Goal: Use online tool/utility: Utilize a website feature to perform a specific function

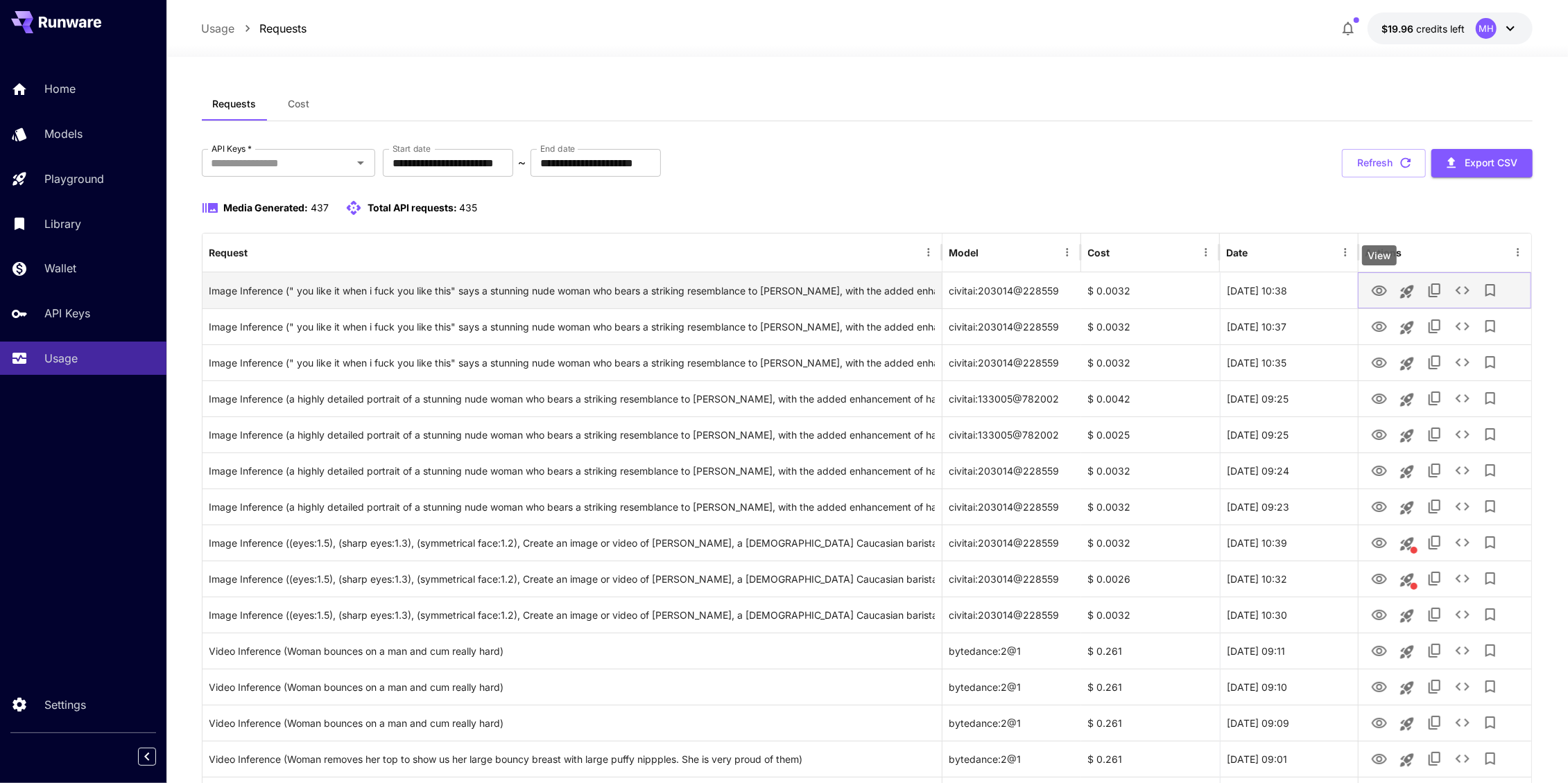
click at [1377, 294] on icon "View" at bounding box center [1379, 291] width 15 height 11
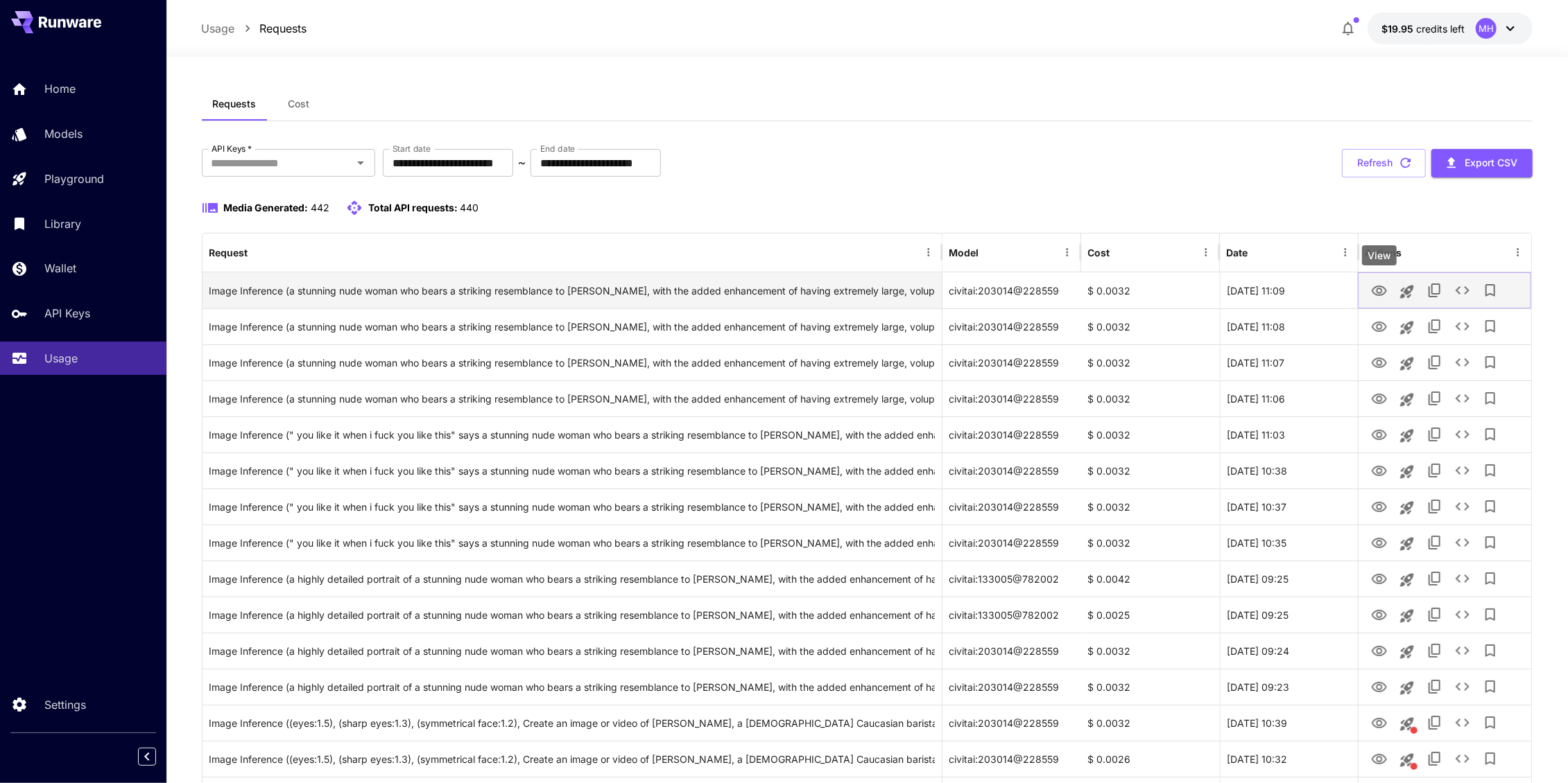
click at [1375, 287] on icon "View" at bounding box center [1379, 291] width 17 height 17
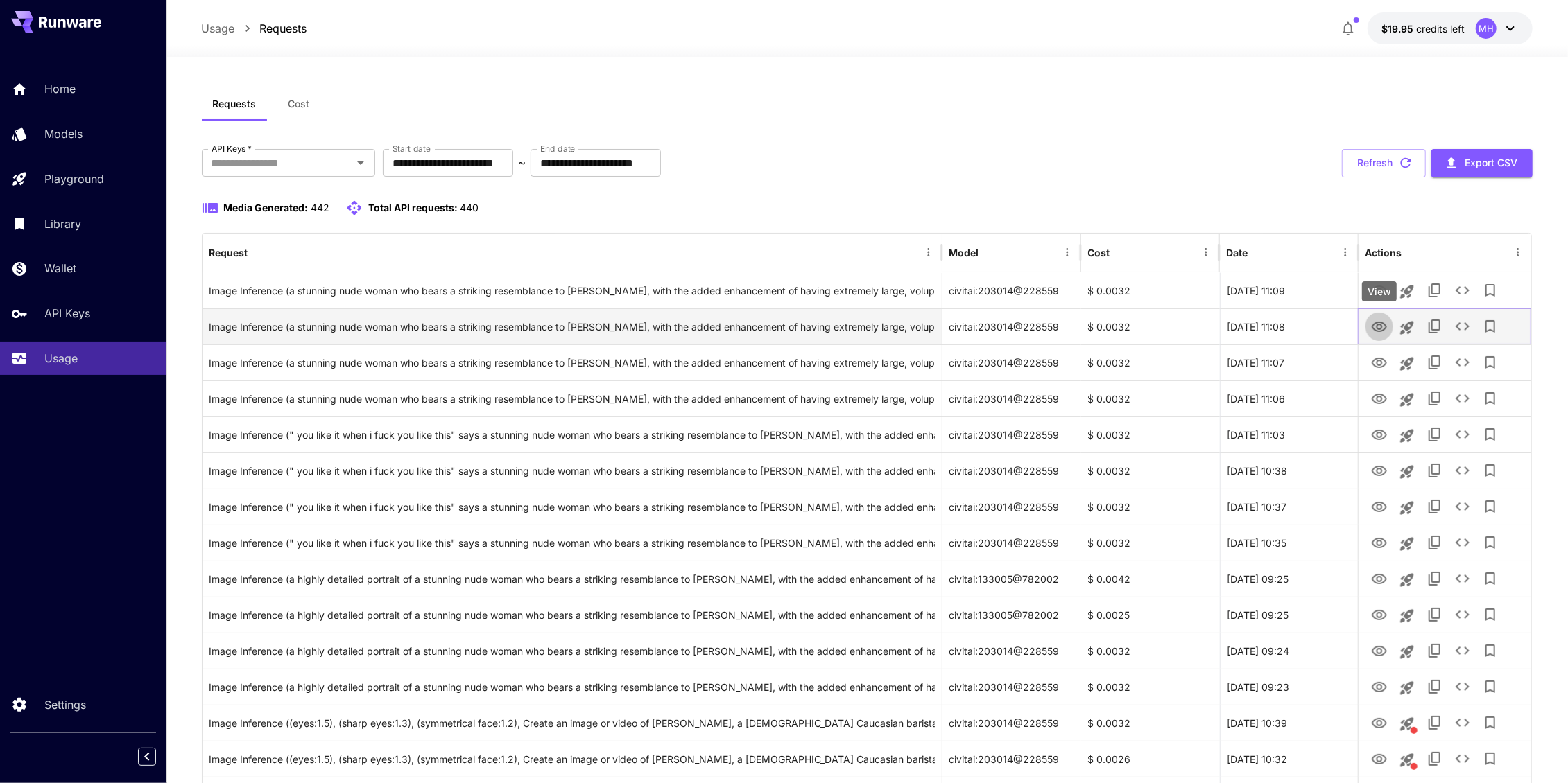
click at [1378, 323] on icon "View" at bounding box center [1379, 327] width 15 height 11
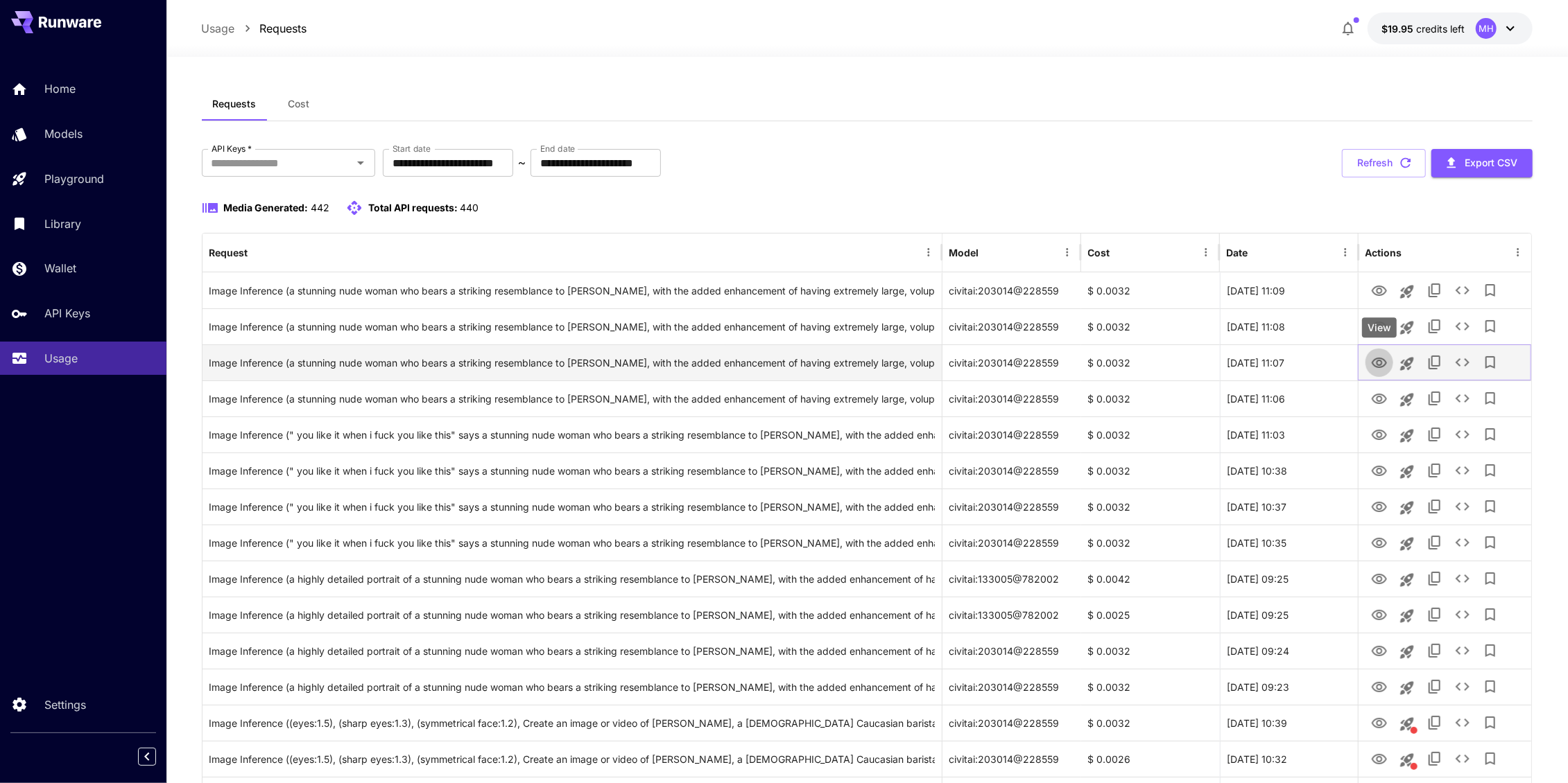
click at [1384, 361] on icon "View" at bounding box center [1379, 363] width 17 height 17
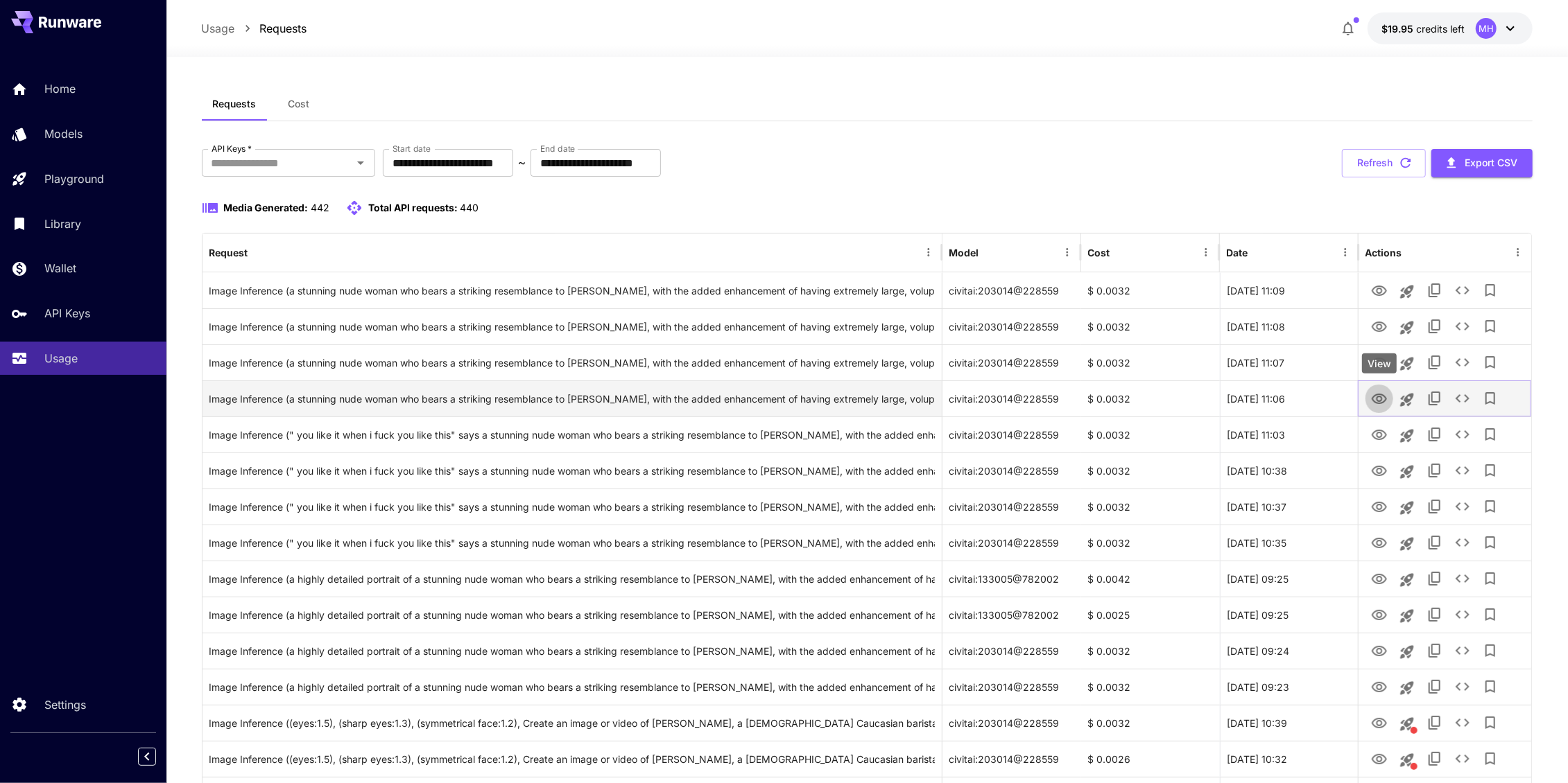
click at [1374, 399] on icon "View" at bounding box center [1379, 399] width 17 height 17
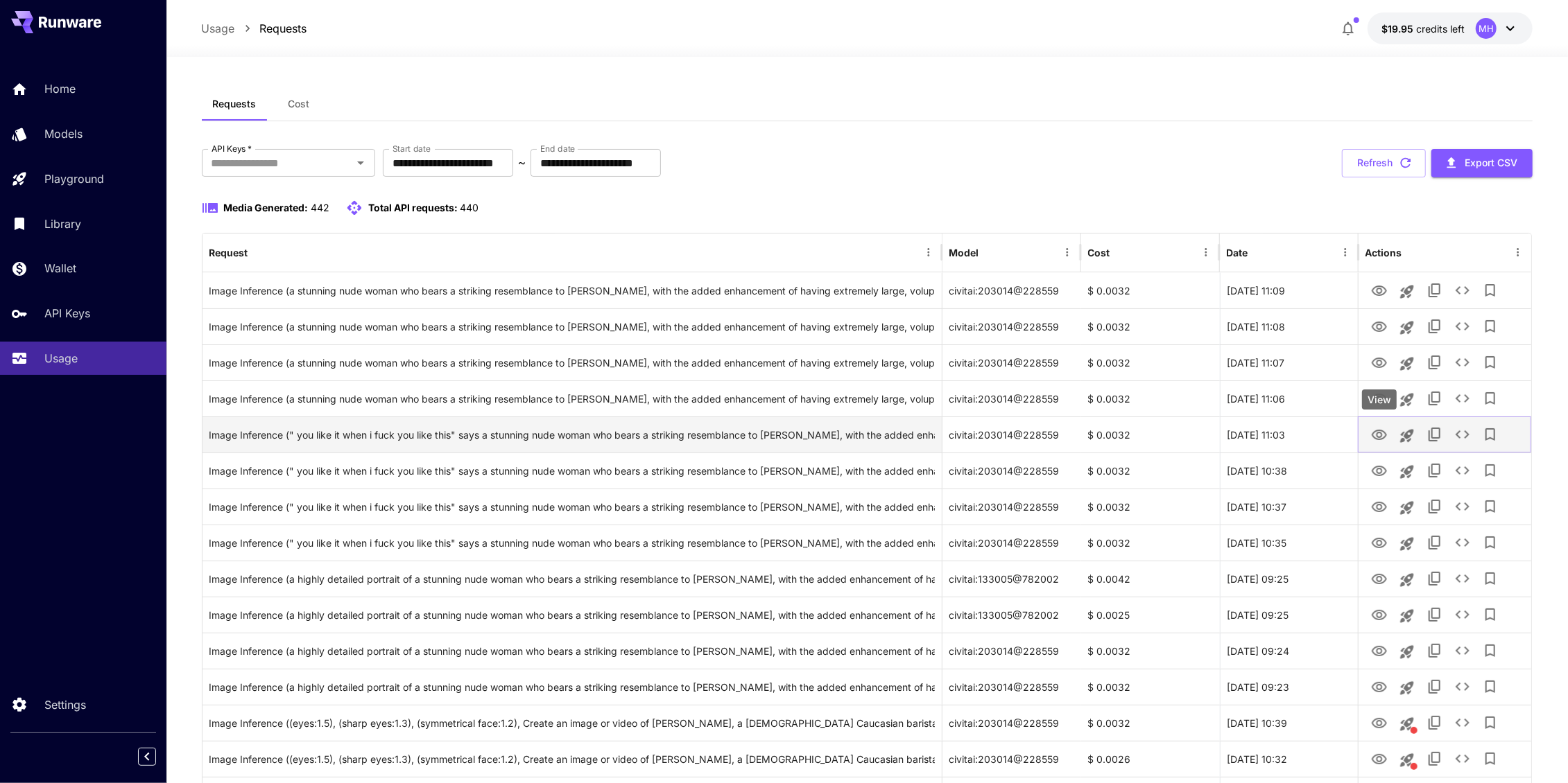
click at [1379, 437] on icon "View" at bounding box center [1379, 435] width 15 height 11
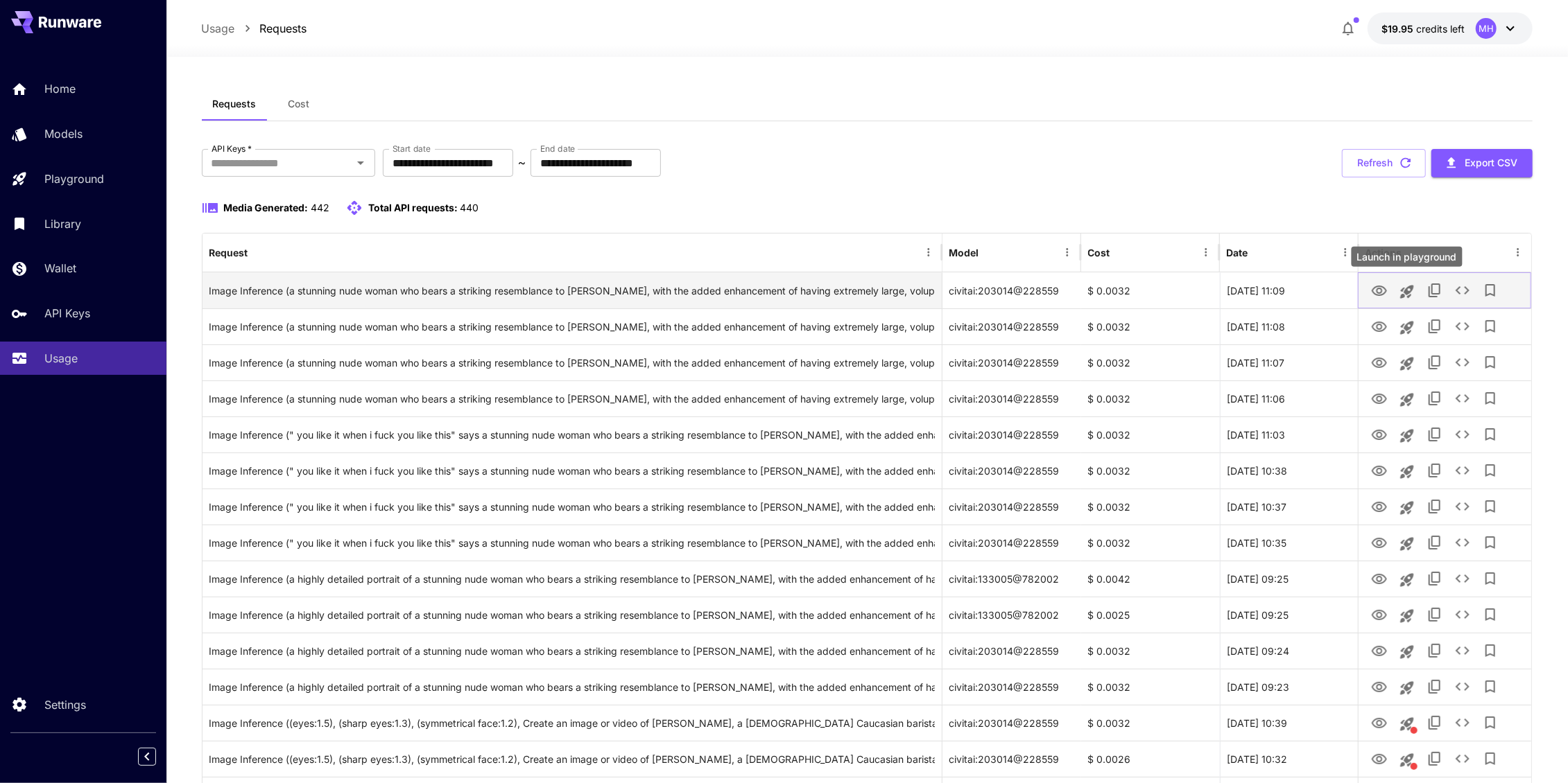
click at [1407, 294] on icon "Launch in playground" at bounding box center [1406, 291] width 13 height 13
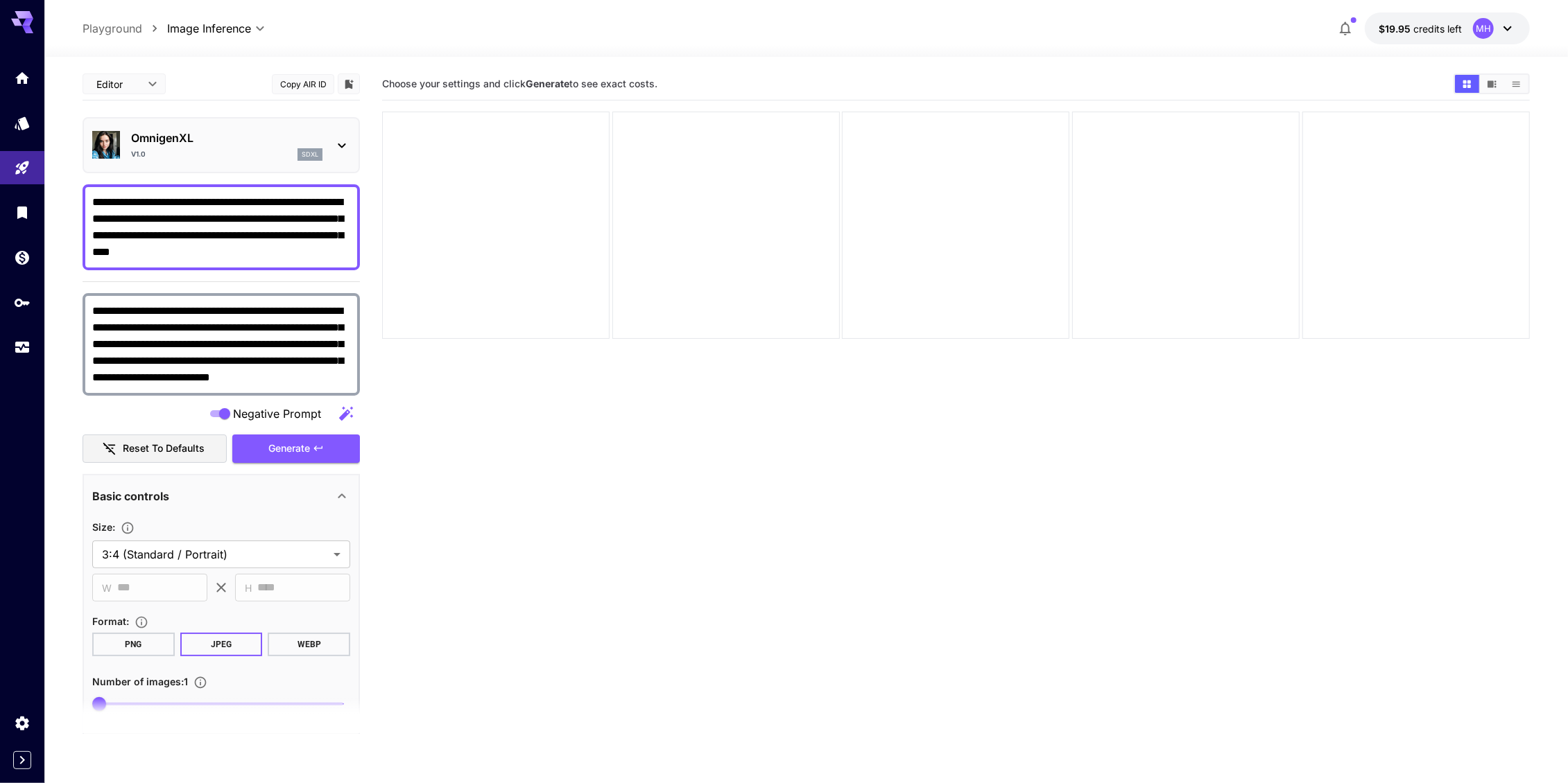
drag, startPoint x: 136, startPoint y: 249, endPoint x: 350, endPoint y: 258, distance: 214.2
click at [350, 258] on textarea "**********" at bounding box center [221, 227] width 258 height 66
type textarea "**********"
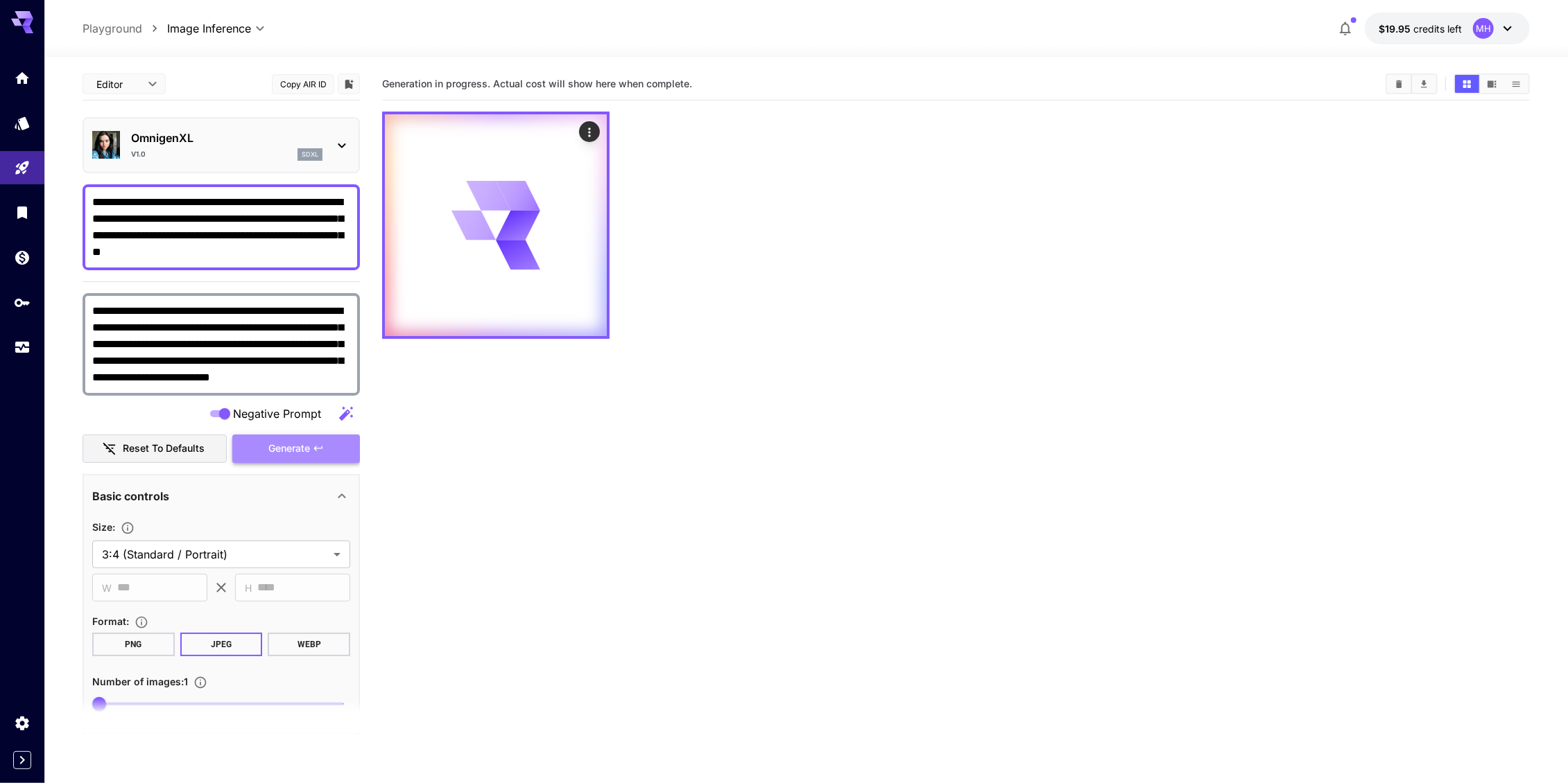
click at [315, 446] on icon "button" at bounding box center [317, 449] width 8 height 5
